Goal: Transaction & Acquisition: Purchase product/service

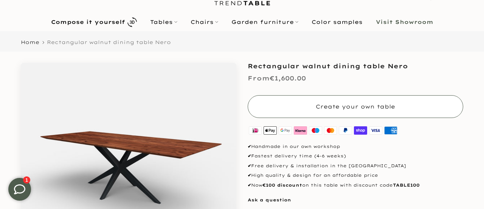
click at [357, 101] on button "Create your own table" at bounding box center [356, 106] width 216 height 23
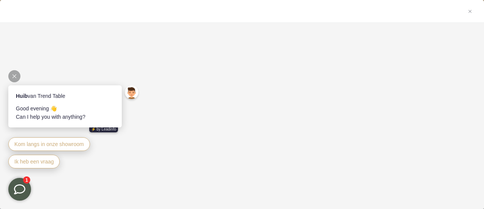
click at [14, 77] on icon at bounding box center [14, 76] width 4 height 4
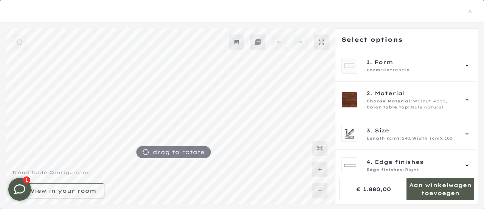
click at [442, 193] on mmq-formatted-message at bounding box center [441, 188] width 68 height 15
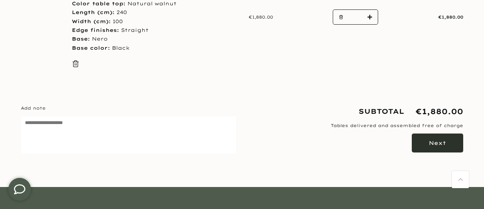
click at [440, 142] on font "Next" at bounding box center [437, 142] width 17 height 7
